Goal: Book appointment/travel/reservation

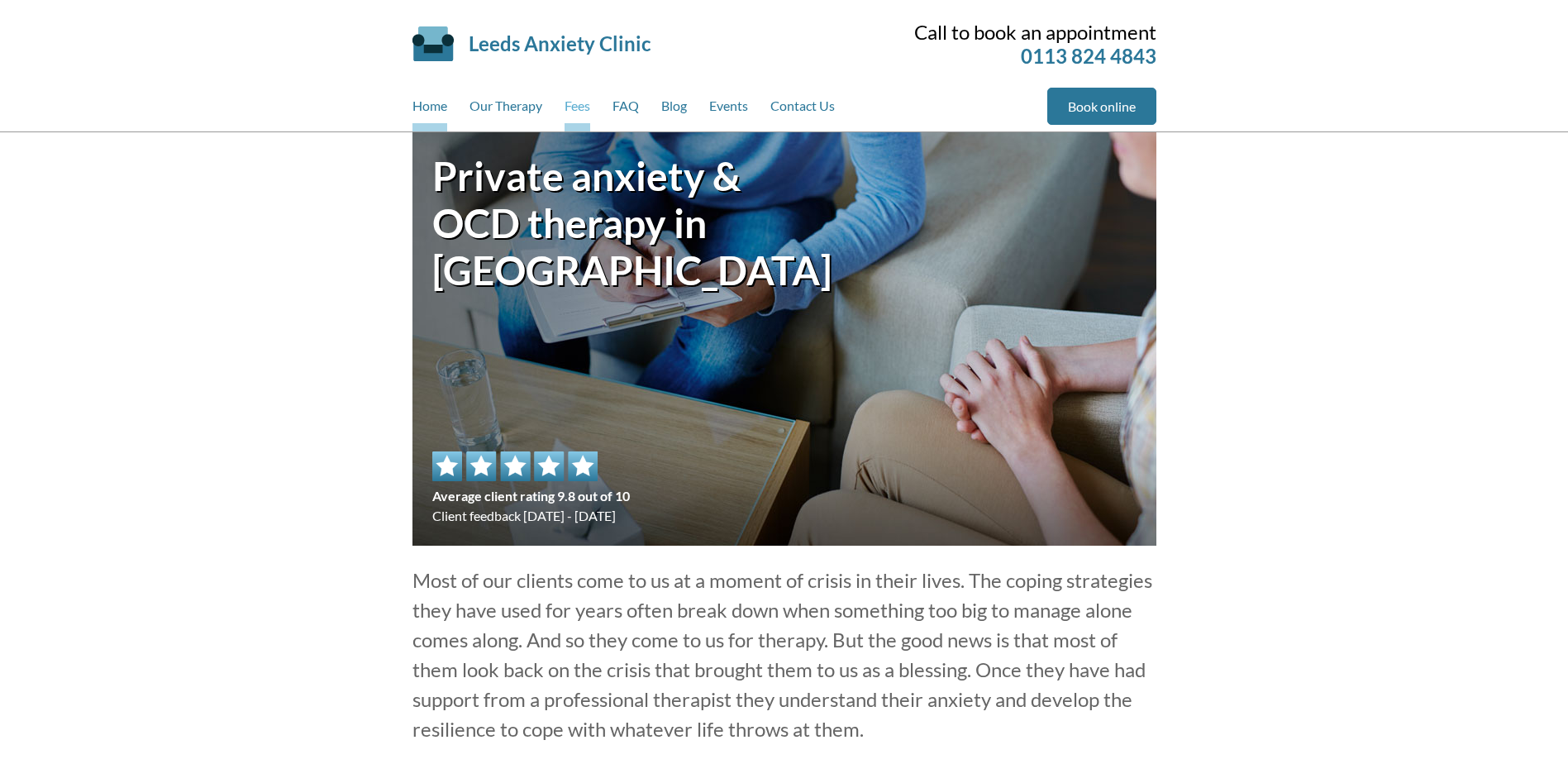
click at [573, 103] on link "Fees" at bounding box center [578, 110] width 26 height 44
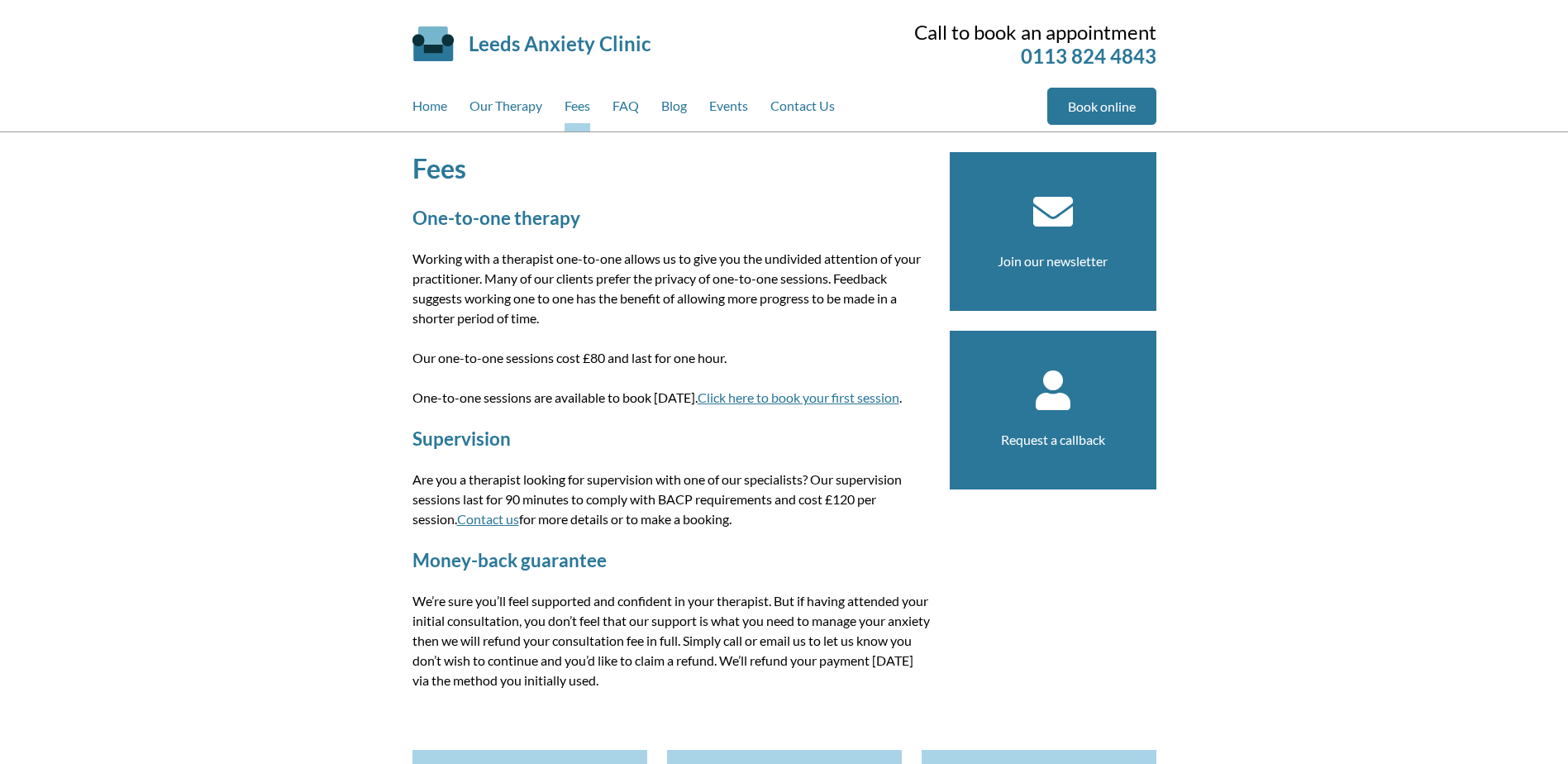
click at [823, 393] on link "Click here to book your first session" at bounding box center [799, 397] width 202 height 16
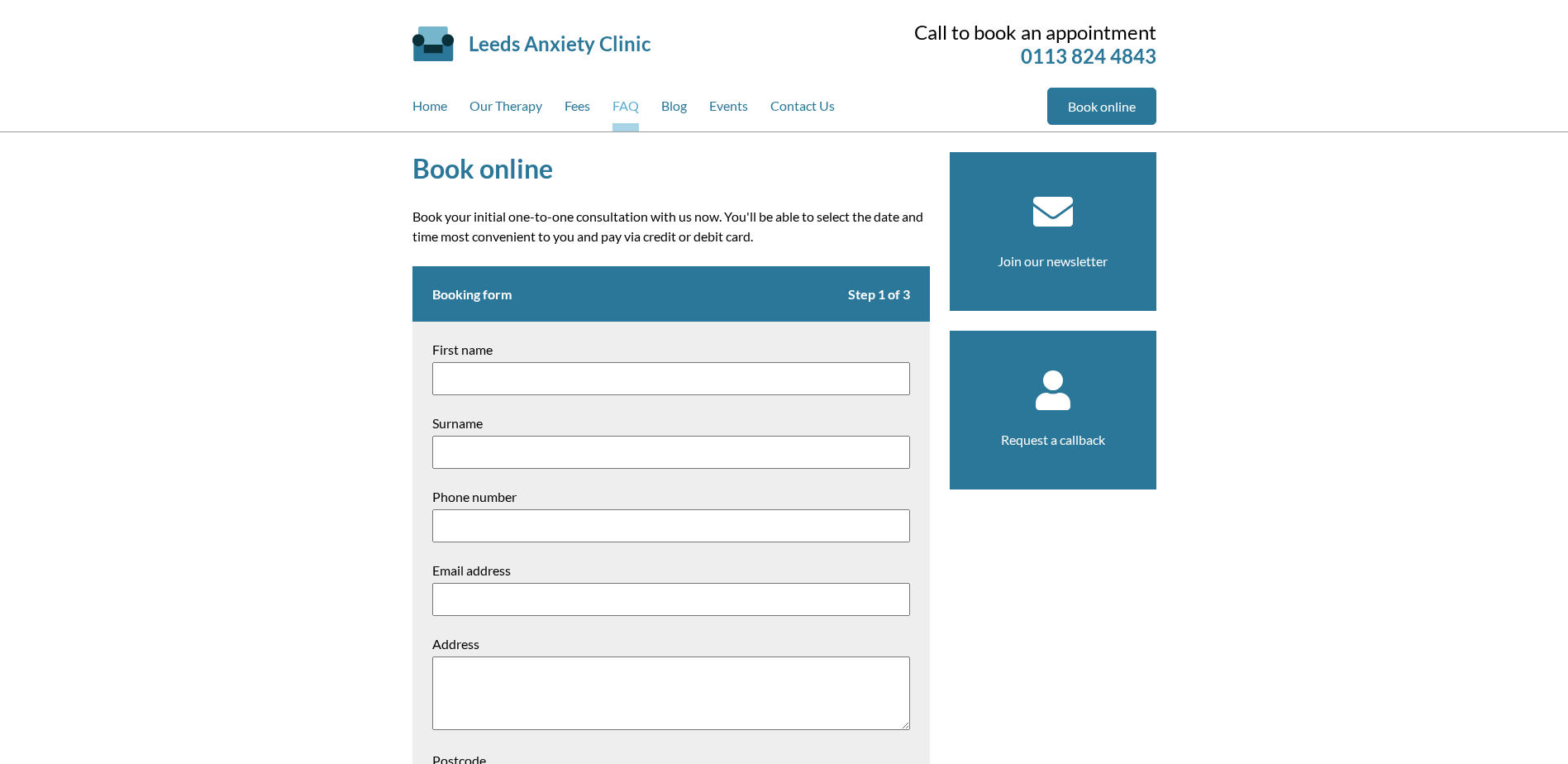
click at [622, 105] on link "FAQ" at bounding box center [625, 110] width 27 height 44
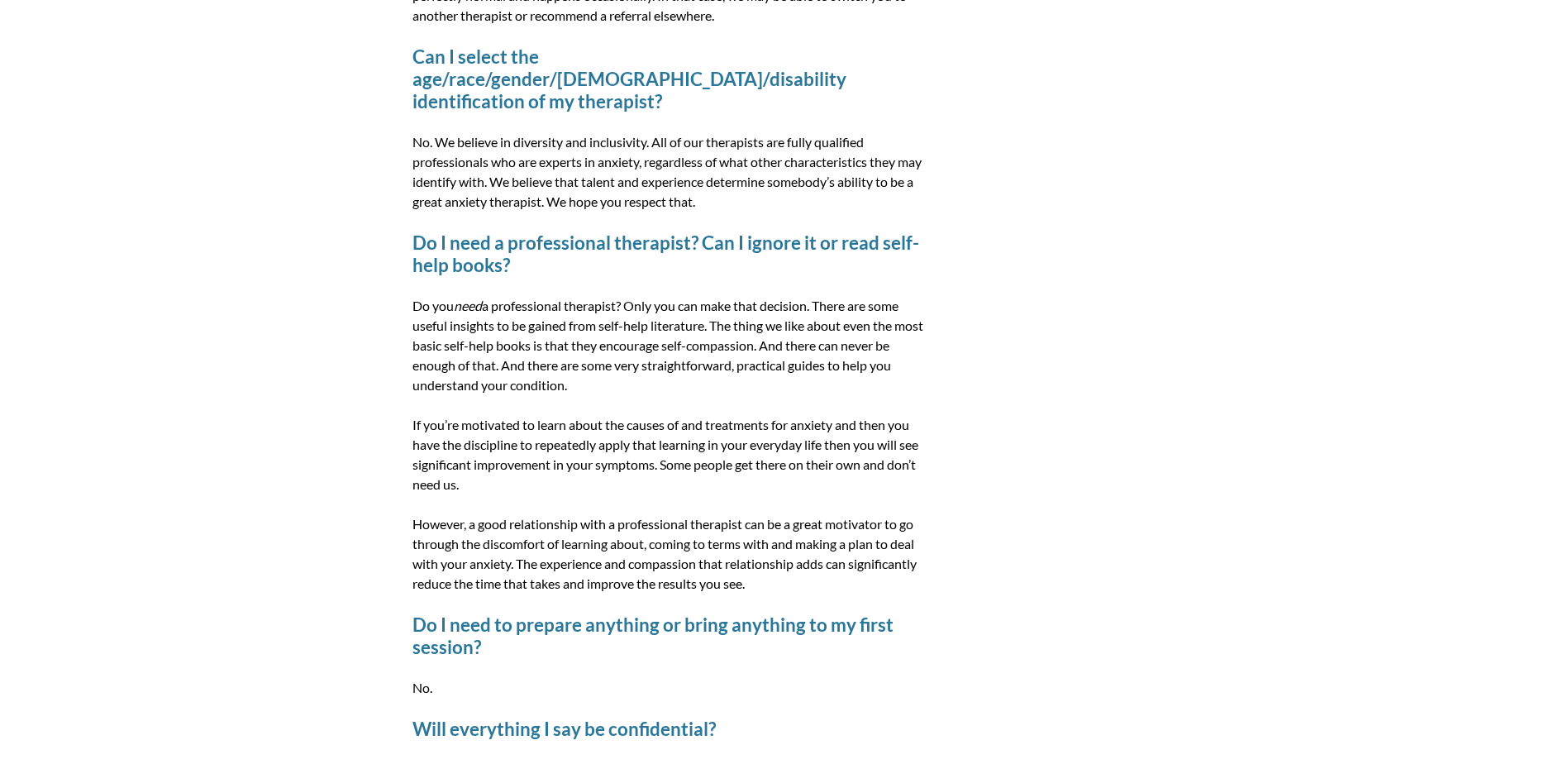
scroll to position [1819, 0]
